Goal: Information Seeking & Learning: Learn about a topic

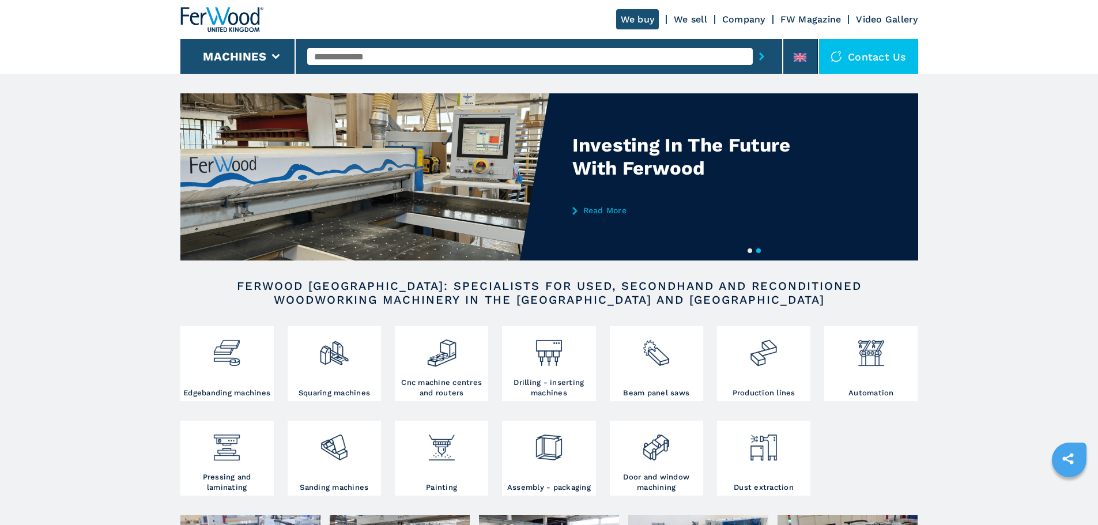
drag, startPoint x: 357, startPoint y: 53, endPoint x: 372, endPoint y: 47, distance: 16.1
click at [357, 53] on input "text" at bounding box center [530, 56] width 446 height 17
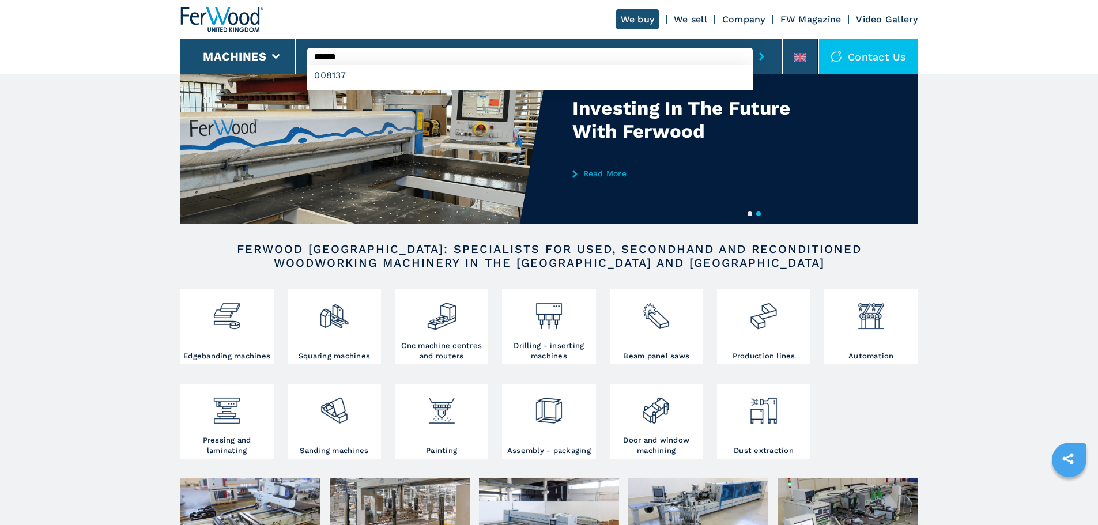
scroll to position [58, 0]
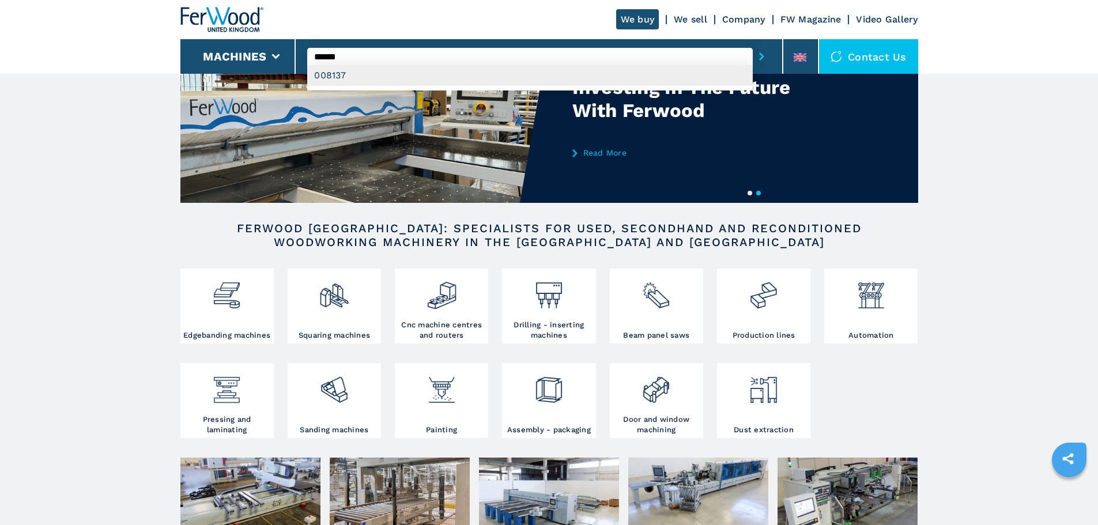
type input "******"
click at [336, 76] on div "008137" at bounding box center [530, 75] width 446 height 21
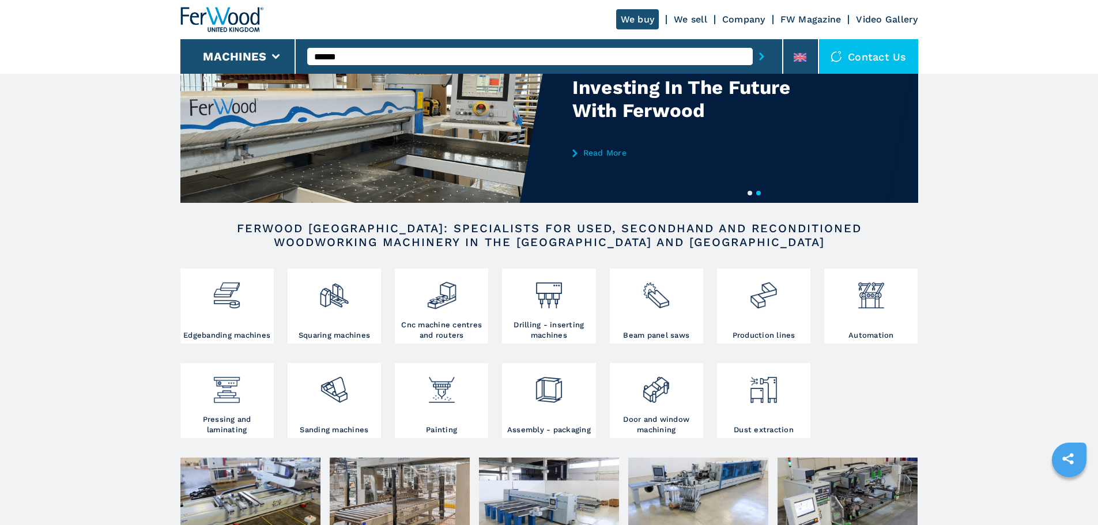
click at [763, 50] on button "submit-button" at bounding box center [762, 56] width 18 height 27
click at [759, 55] on icon "submit-button" at bounding box center [761, 56] width 5 height 8
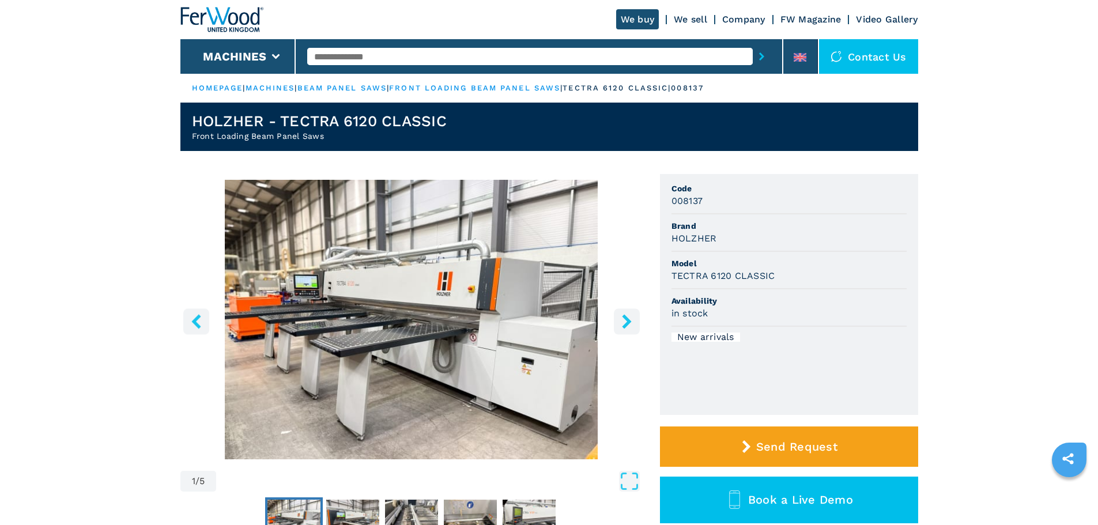
click at [408, 123] on h1 "HOLZHER - TECTRA 6120 CLASSIC" at bounding box center [319, 121] width 255 height 18
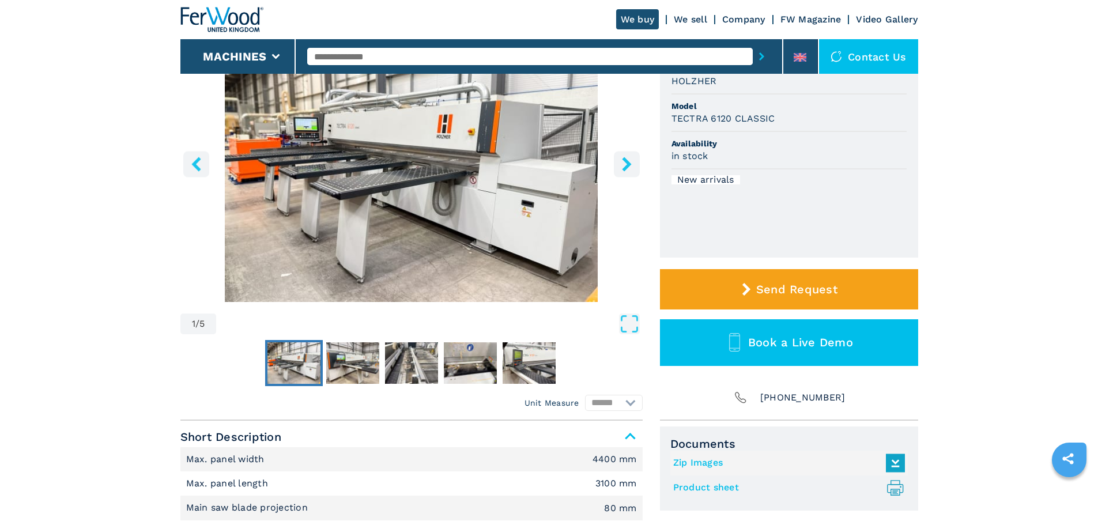
scroll to position [159, 0]
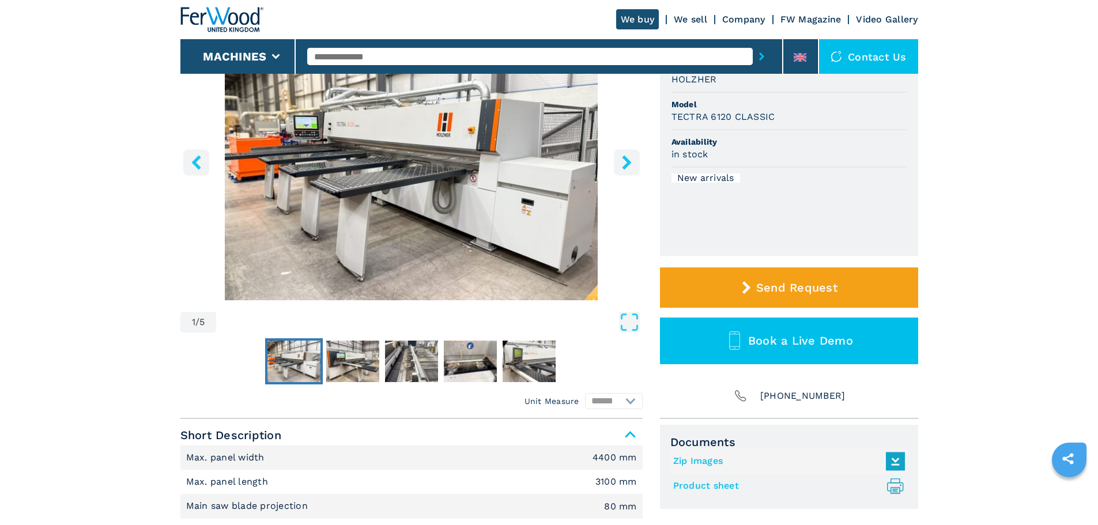
click at [705, 489] on link "Product sheet .prefix__st0{stroke-linecap:round;stroke-linejoin:round}.prefix__…" at bounding box center [786, 486] width 226 height 19
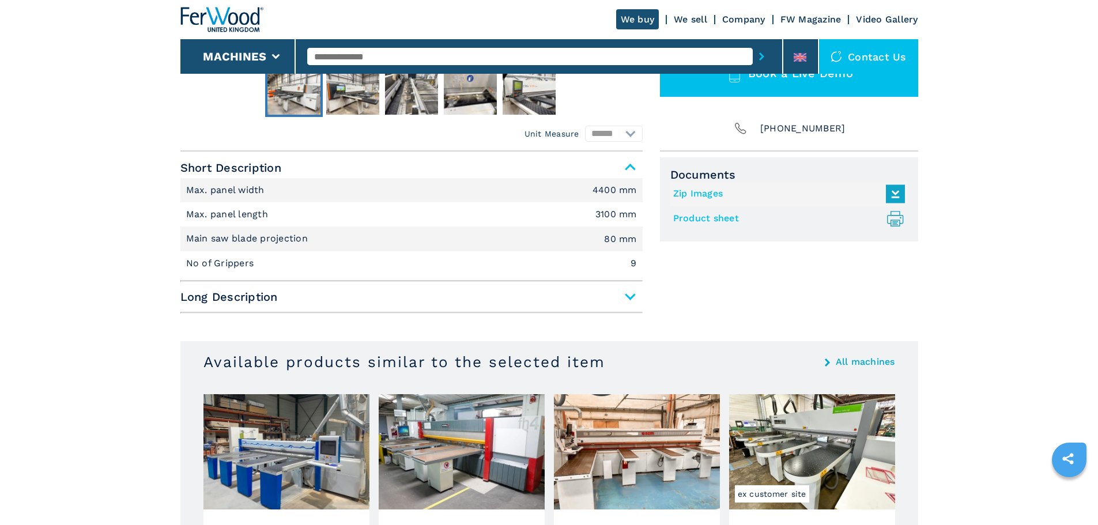
scroll to position [430, 0]
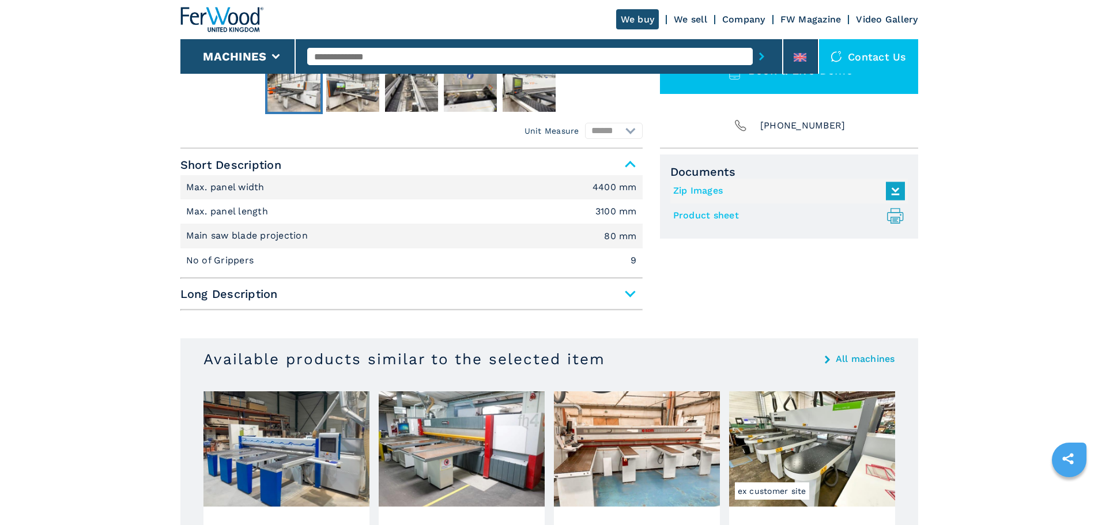
click at [631, 291] on span "Long Description" at bounding box center [411, 294] width 462 height 21
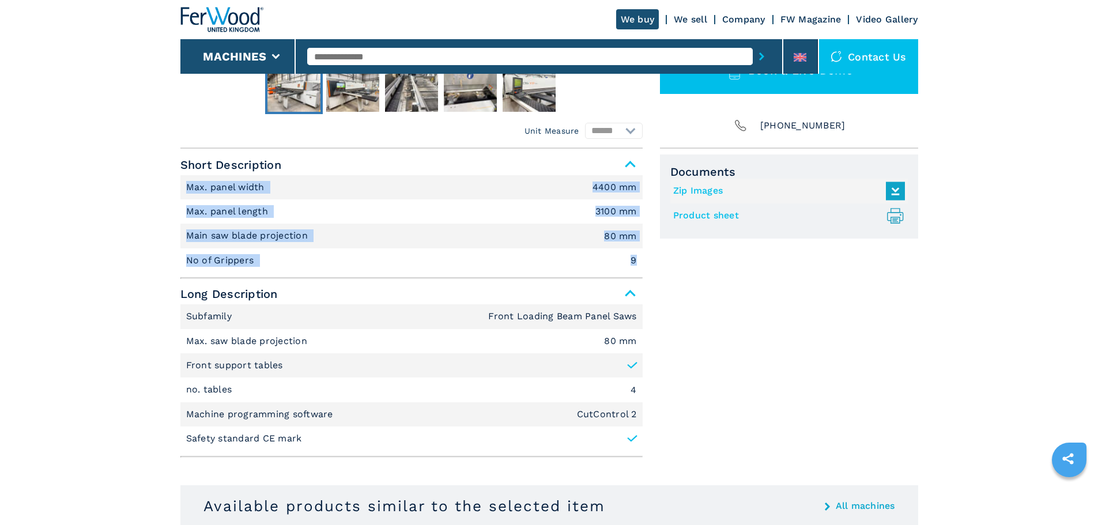
drag, startPoint x: 186, startPoint y: 189, endPoint x: 651, endPoint y: 260, distance: 470.2
click at [651, 260] on div "Unit Measure ****** ******** Short Description Max. panel width 4400 mm Max. pa…" at bounding box center [549, 306] width 738 height 314
copy ul "Max. panel width 4400 mm Max. panel length 3100 mm Main saw blade projection 80…"
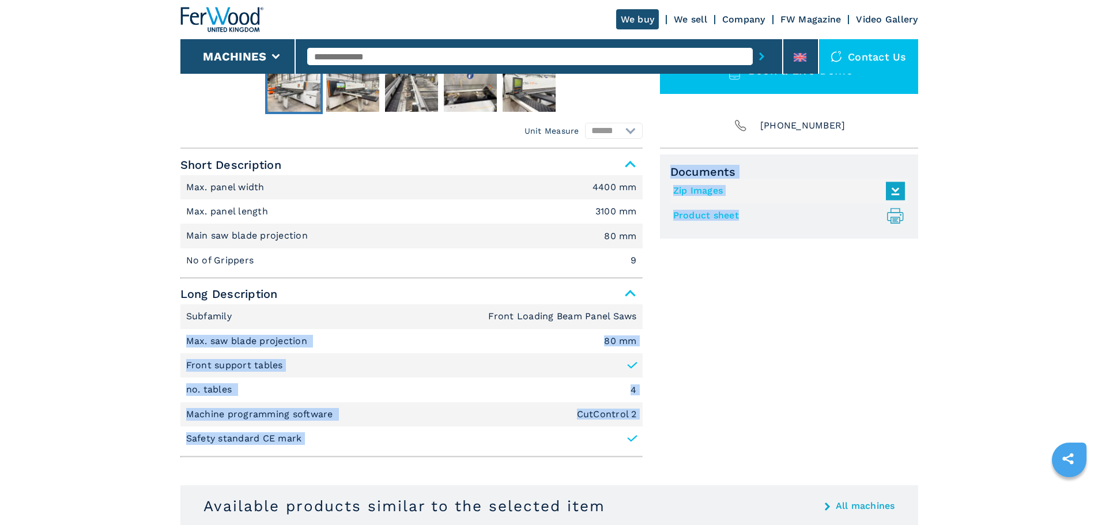
drag, startPoint x: 187, startPoint y: 341, endPoint x: 653, endPoint y: 433, distance: 474.9
click at [653, 433] on div "Unit Measure ****** ******** Short Description Max. panel width 4400 mm Max. pa…" at bounding box center [549, 306] width 738 height 314
copy div "Max. saw blade projection 80 mm Front support tables no. tables 4 Machine progr…"
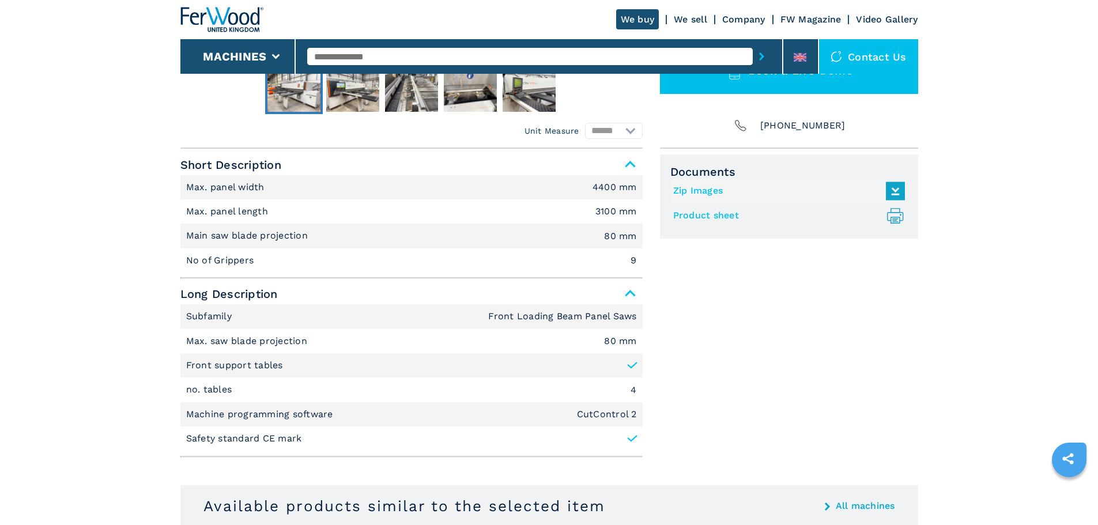
click at [891, 320] on div "Documents Zip Images Product sheet .prefix__st0{stroke-linecap:round;stroke-lin…" at bounding box center [789, 309] width 258 height 308
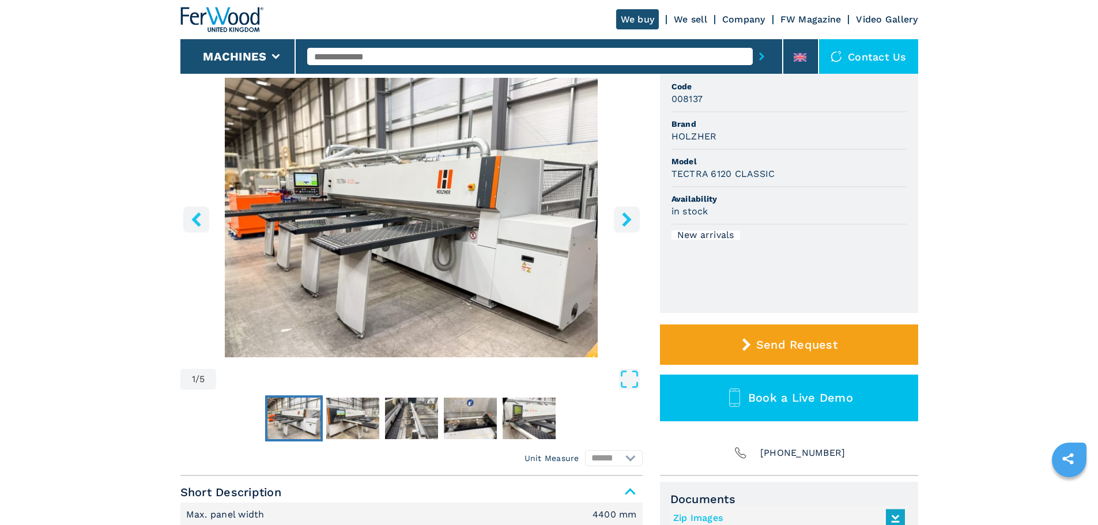
scroll to position [96, 0]
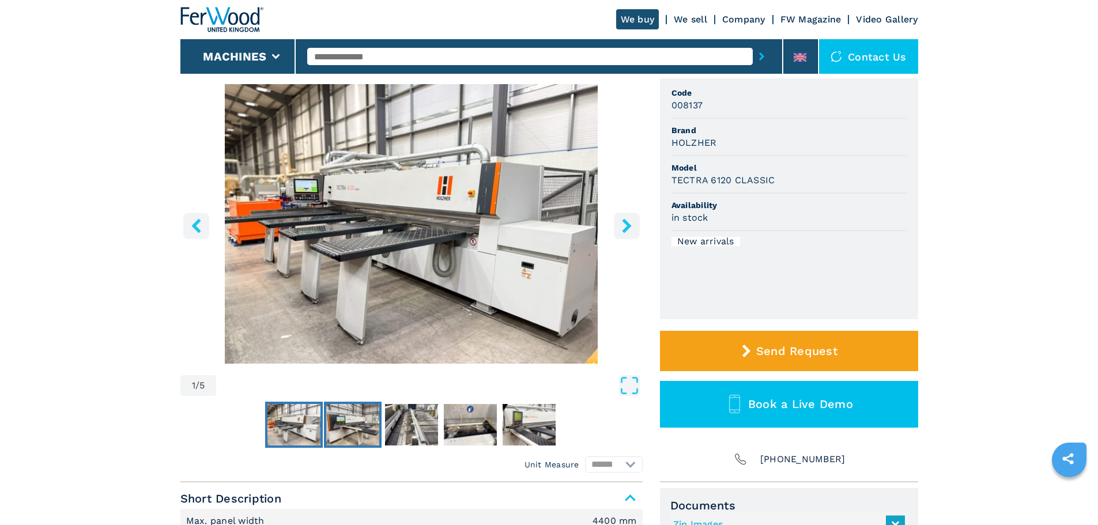
click at [350, 420] on img "Go to Slide 2" at bounding box center [352, 425] width 53 height 42
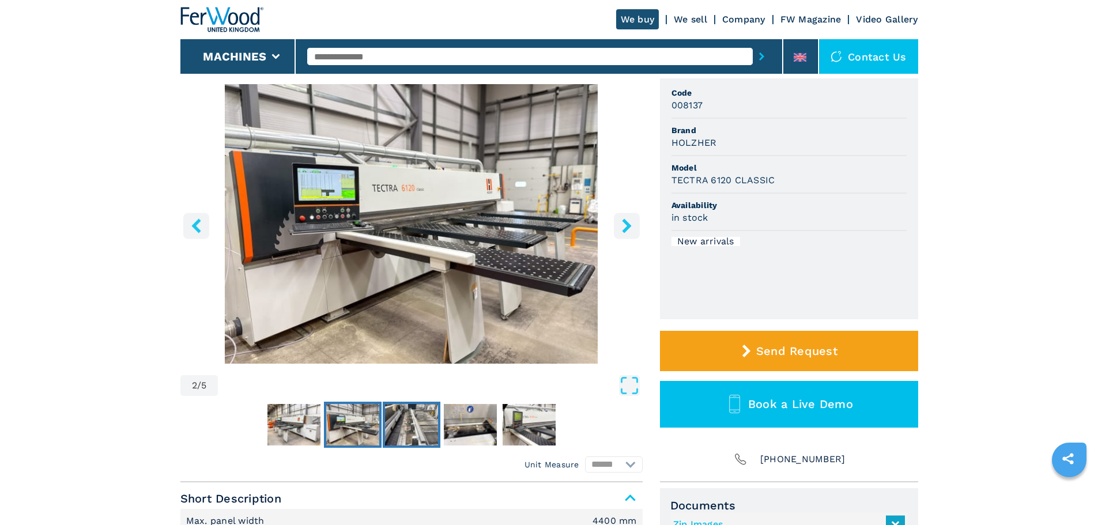
click at [391, 424] on img "Go to Slide 3" at bounding box center [411, 425] width 53 height 42
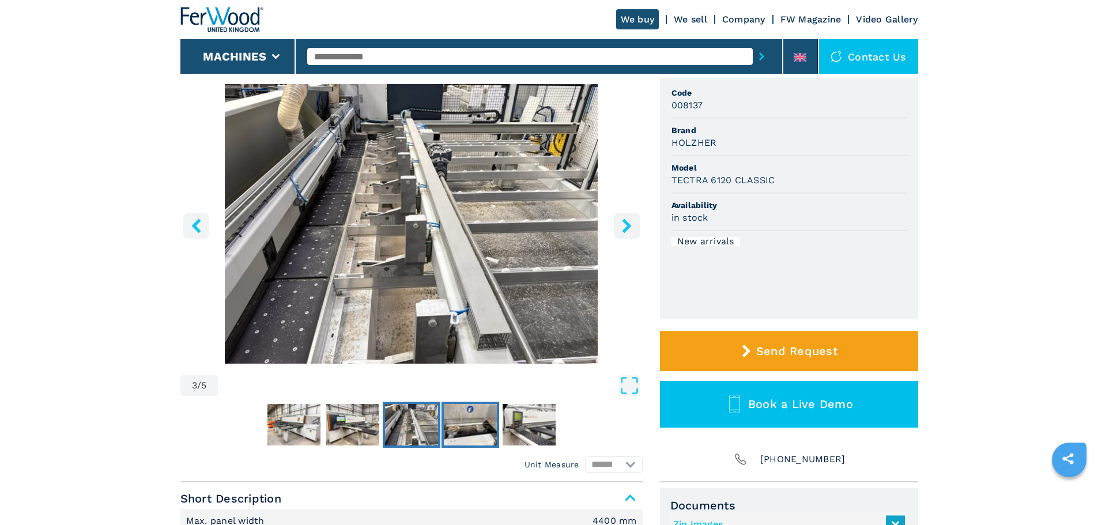
click at [488, 416] on img "Go to Slide 4" at bounding box center [470, 425] width 53 height 42
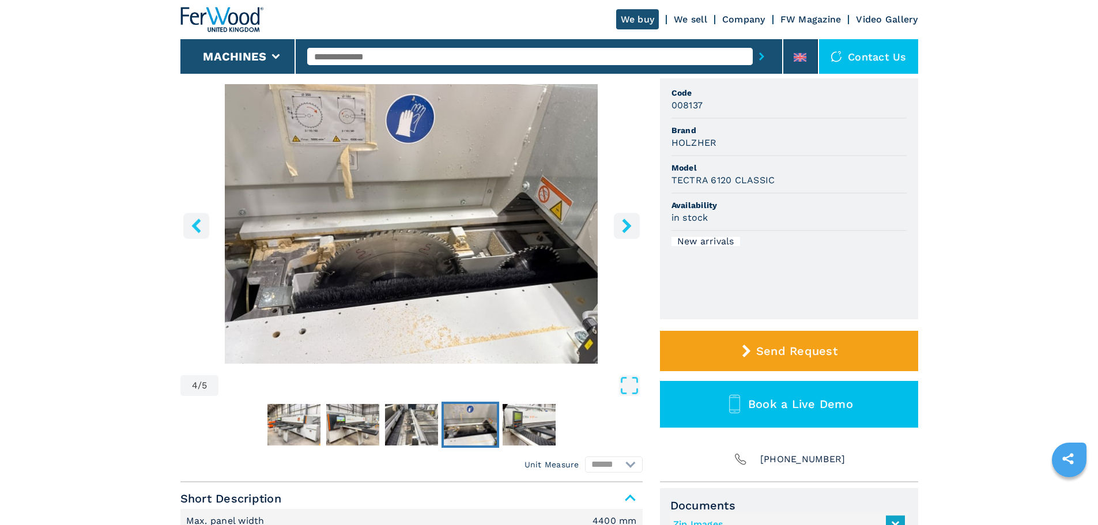
drag, startPoint x: 408, startPoint y: 198, endPoint x: 379, endPoint y: 193, distance: 29.2
click at [379, 193] on img "Go to Slide 4" at bounding box center [411, 224] width 462 height 280
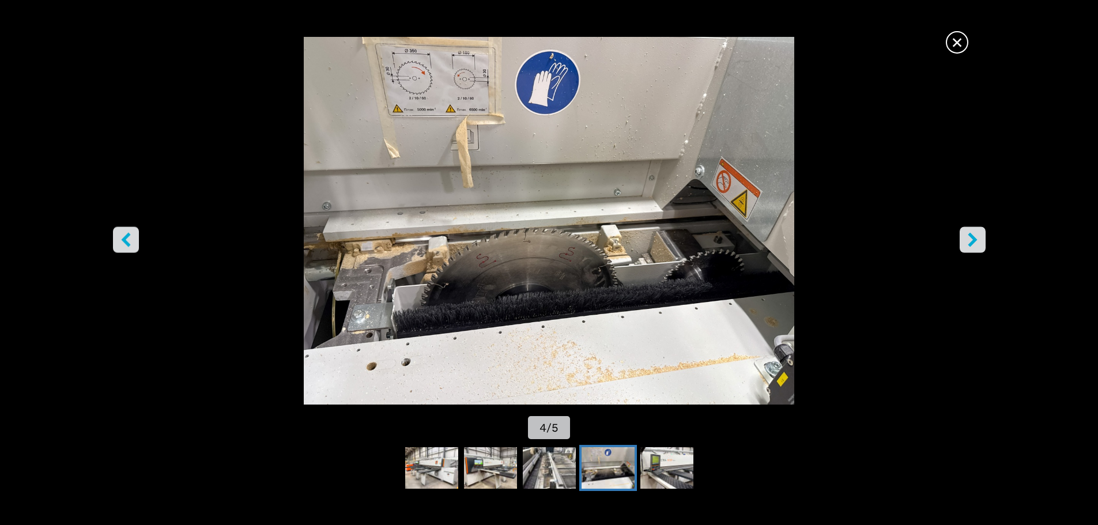
click at [950, 36] on span "×" at bounding box center [957, 40] width 20 height 20
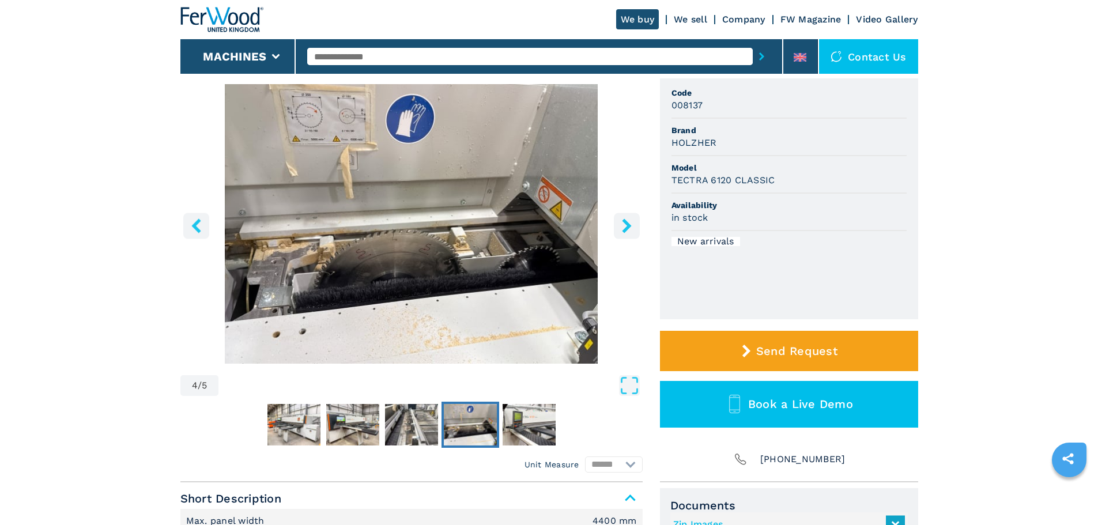
click at [635, 221] on button "right-button" at bounding box center [627, 226] width 26 height 26
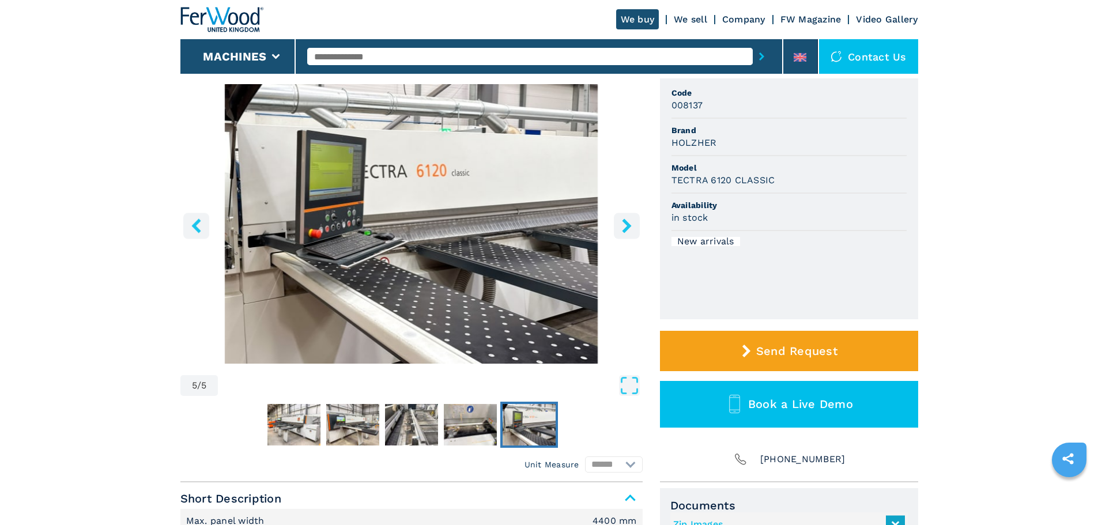
click at [635, 221] on button "right-button" at bounding box center [627, 226] width 26 height 26
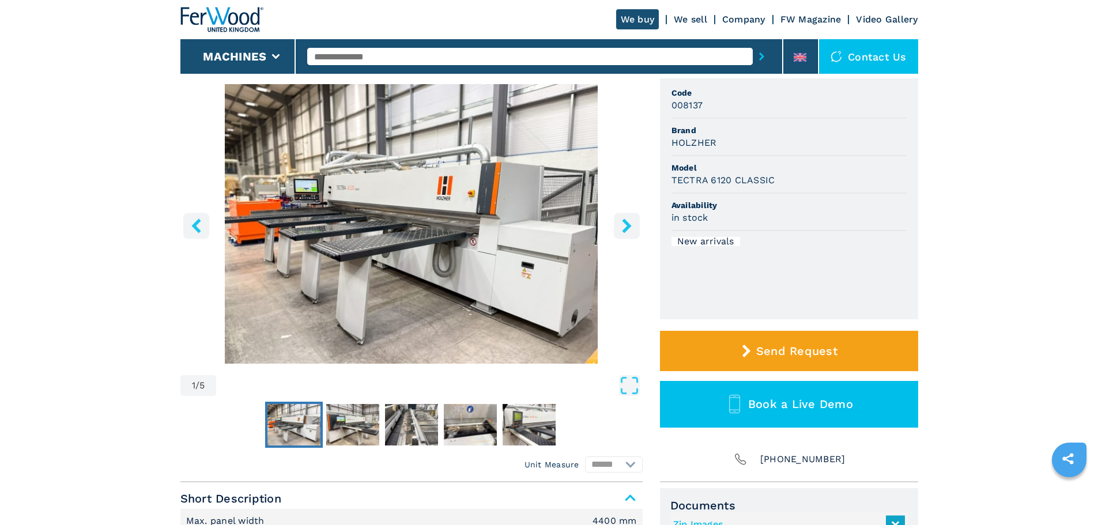
click at [635, 221] on button "right-button" at bounding box center [627, 226] width 26 height 26
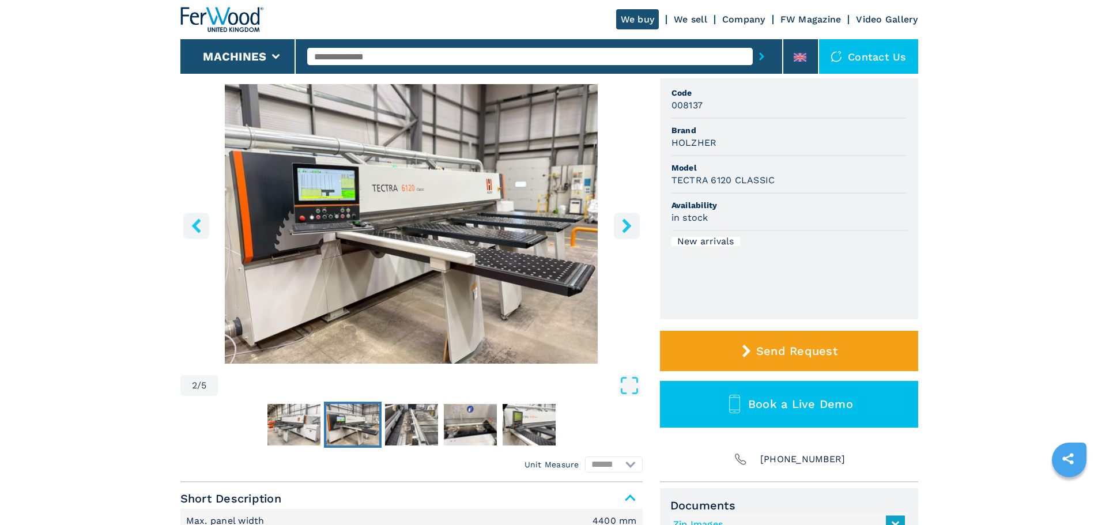
click at [635, 221] on button "right-button" at bounding box center [627, 226] width 26 height 26
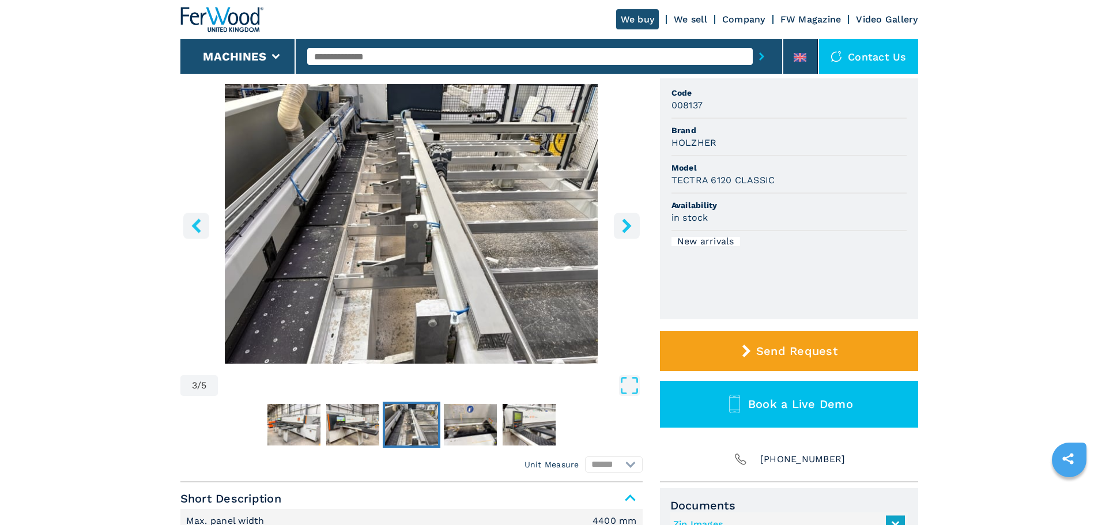
click at [635, 221] on button "right-button" at bounding box center [627, 226] width 26 height 26
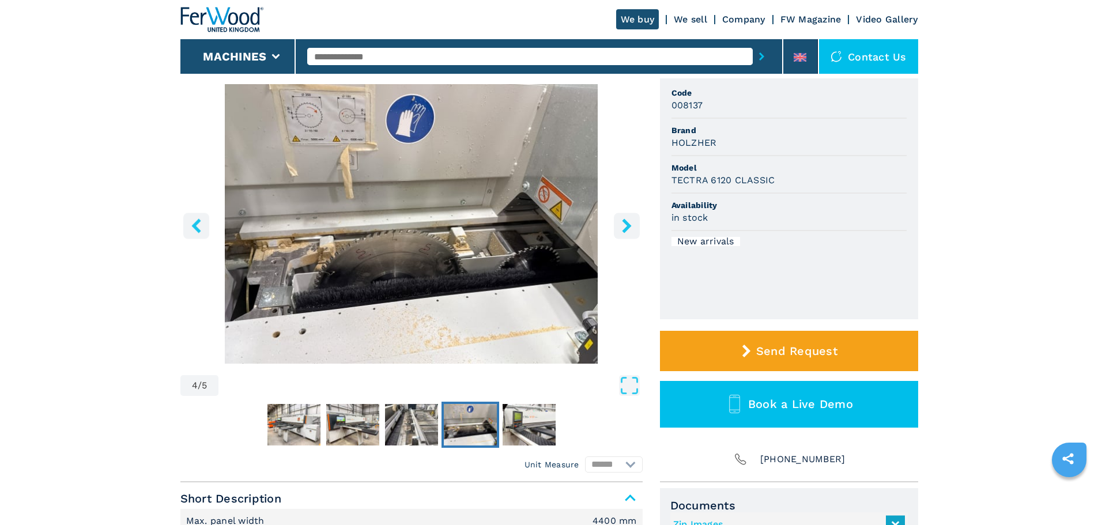
click at [635, 221] on button "right-button" at bounding box center [627, 226] width 26 height 26
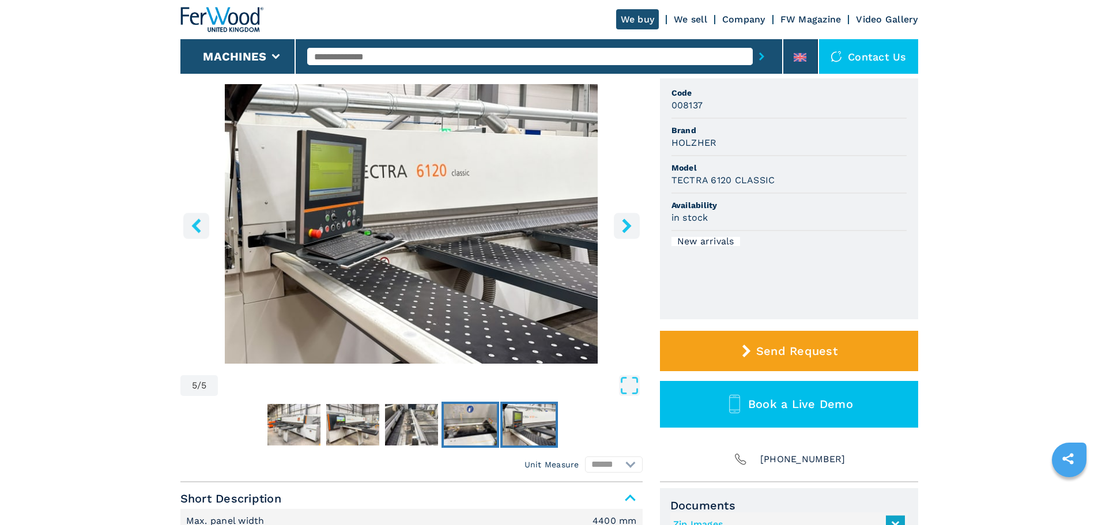
click at [463, 411] on img "Go to Slide 4" at bounding box center [470, 425] width 53 height 42
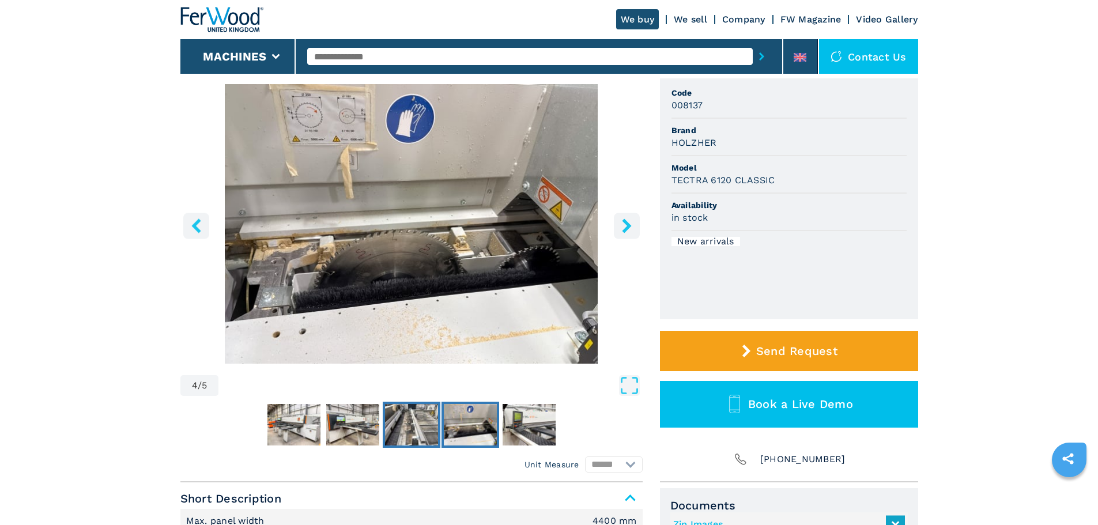
click at [409, 424] on img "Go to Slide 3" at bounding box center [411, 425] width 53 height 42
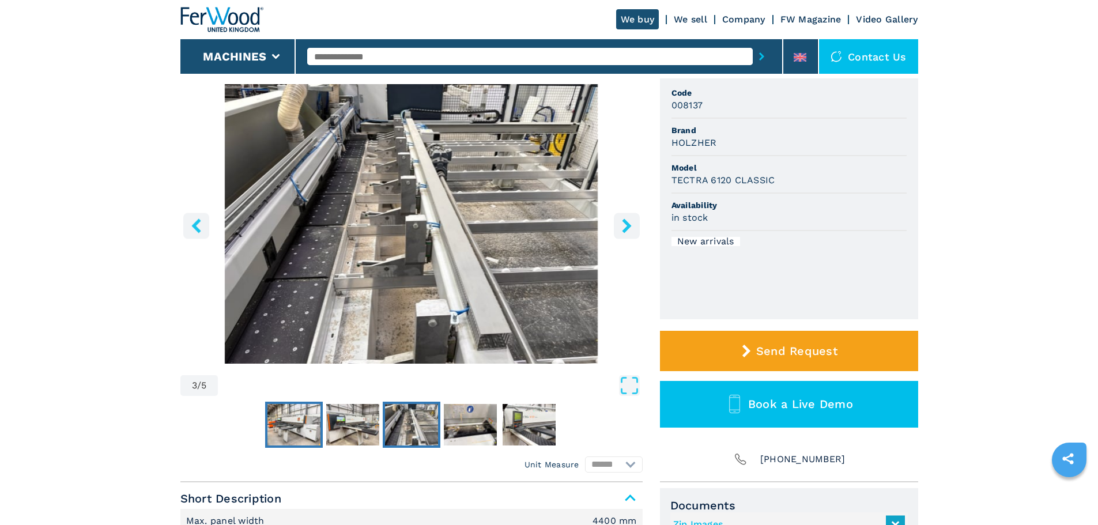
click at [306, 431] on img "Go to Slide 1" at bounding box center [294, 425] width 53 height 42
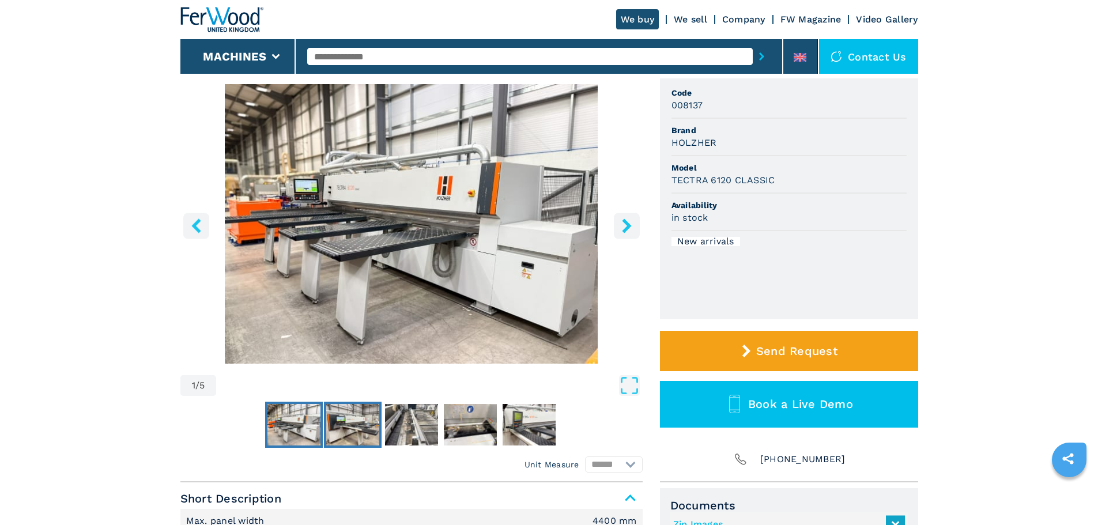
click at [349, 424] on img "Go to Slide 2" at bounding box center [352, 425] width 53 height 42
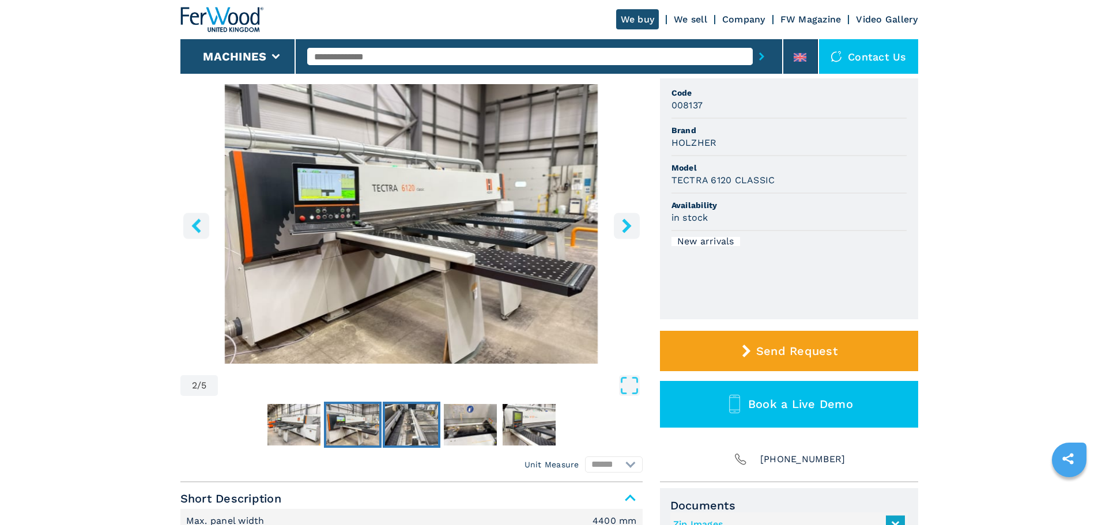
click at [421, 429] on img "Go to Slide 3" at bounding box center [411, 425] width 53 height 42
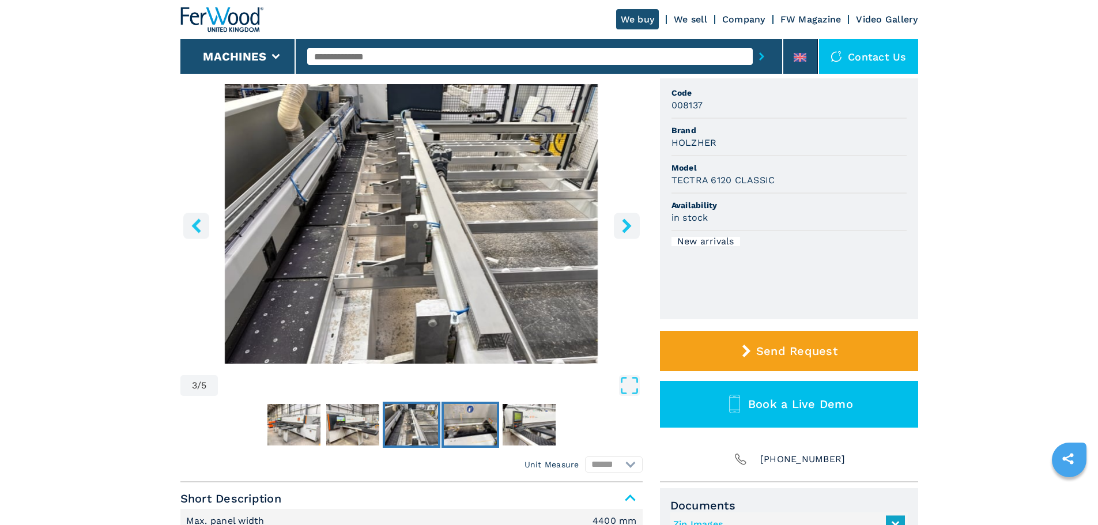
click at [460, 423] on img "Go to Slide 4" at bounding box center [470, 425] width 53 height 42
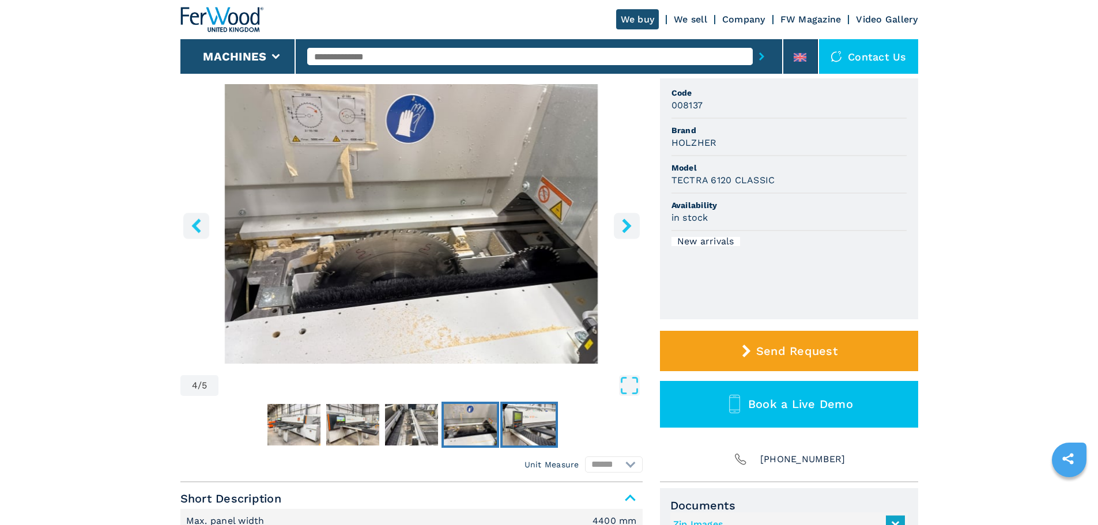
click at [519, 424] on img "Go to Slide 5" at bounding box center [529, 425] width 53 height 42
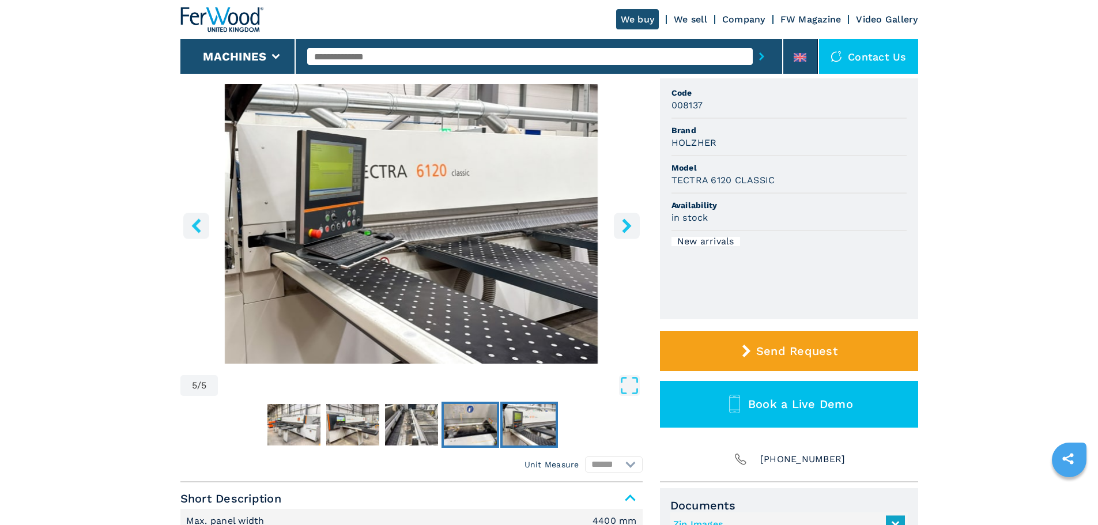
click at [463, 424] on img "Go to Slide 4" at bounding box center [470, 425] width 53 height 42
